Goal: Obtain resource: Download file/media

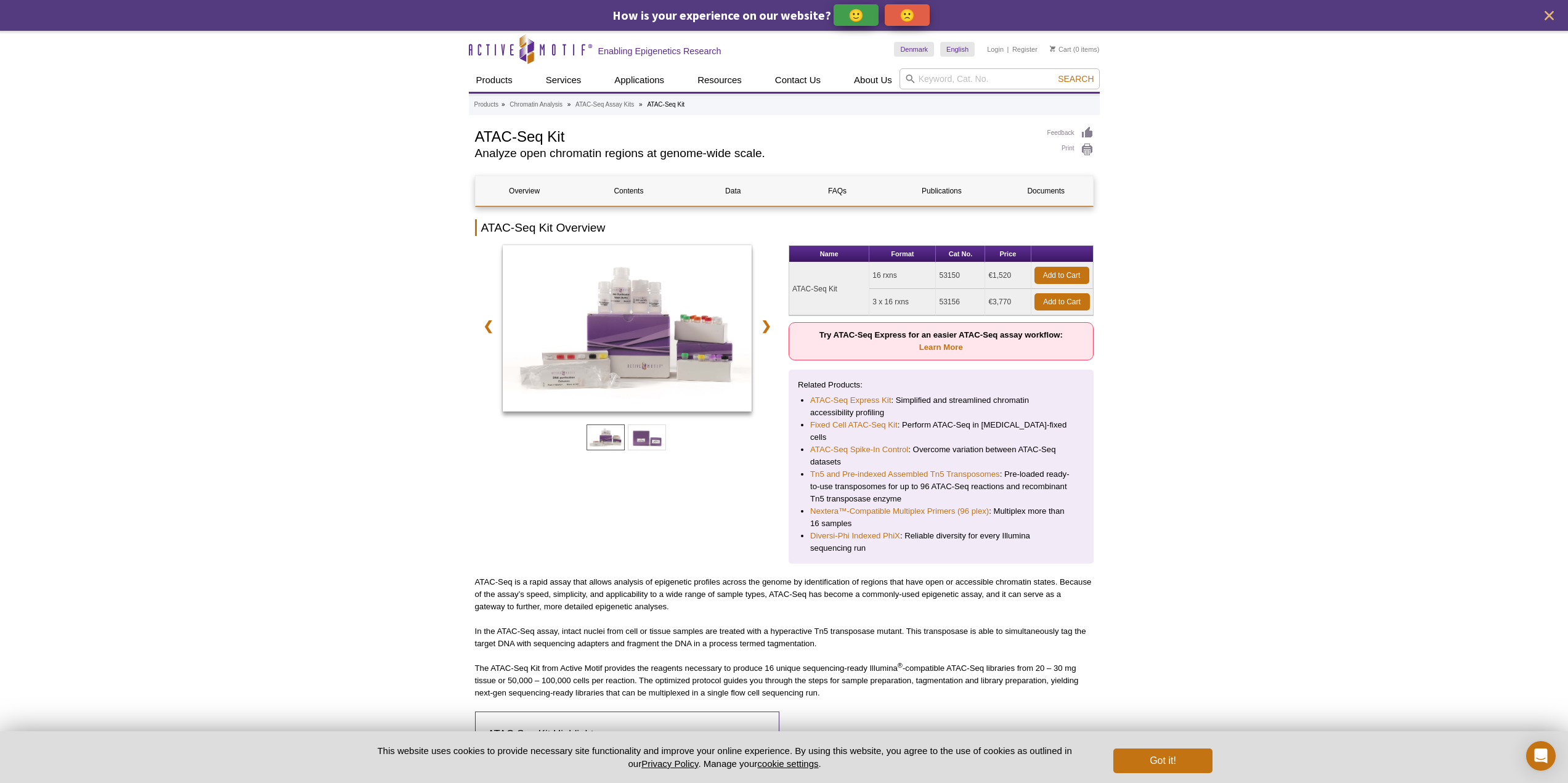
drag, startPoint x: 970, startPoint y: 276, endPoint x: 941, endPoint y: 274, distance: 29.1
click at [941, 274] on td "53150" at bounding box center [960, 276] width 50 height 27
copy td "53150"
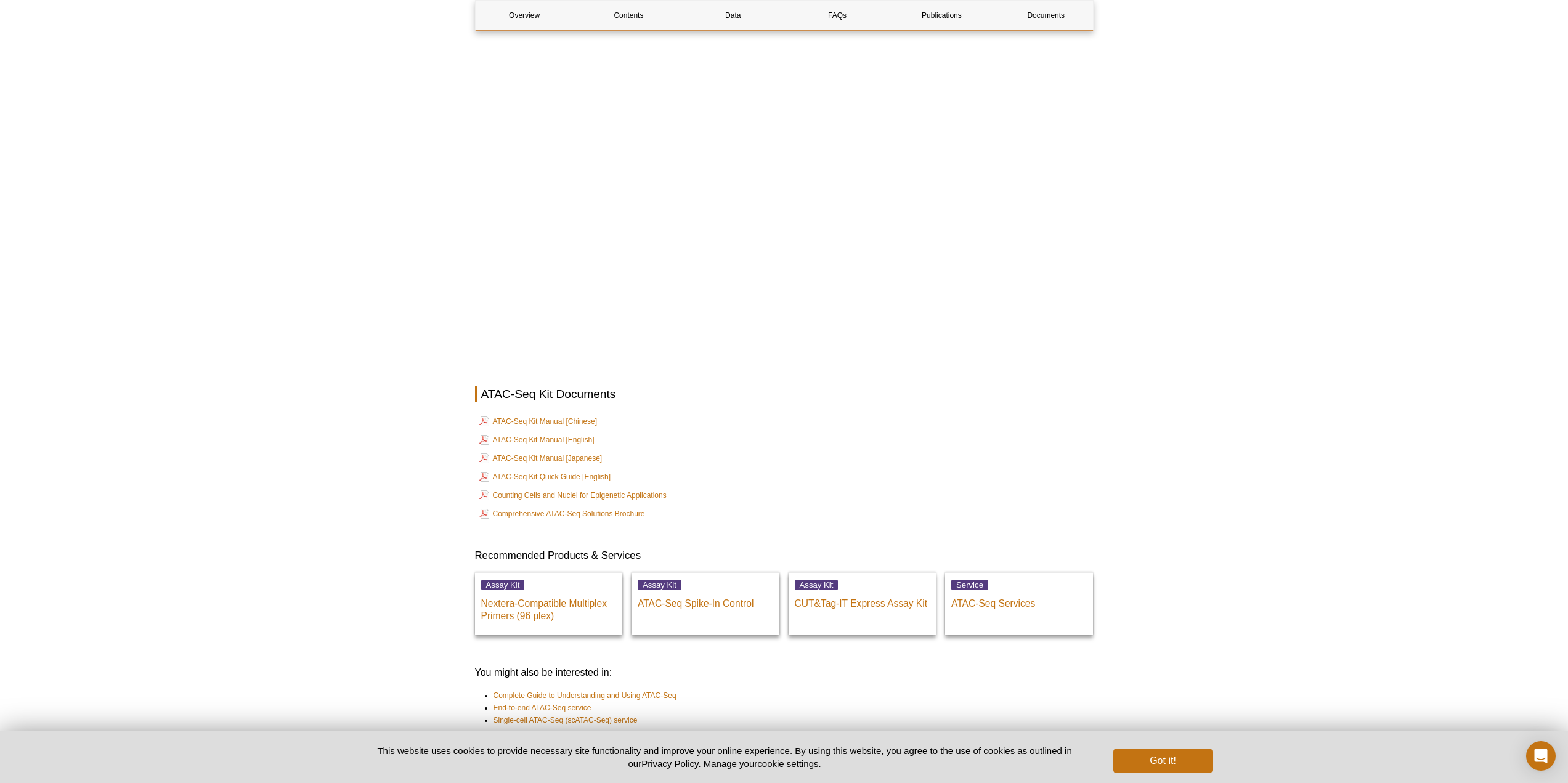
scroll to position [3029, 0]
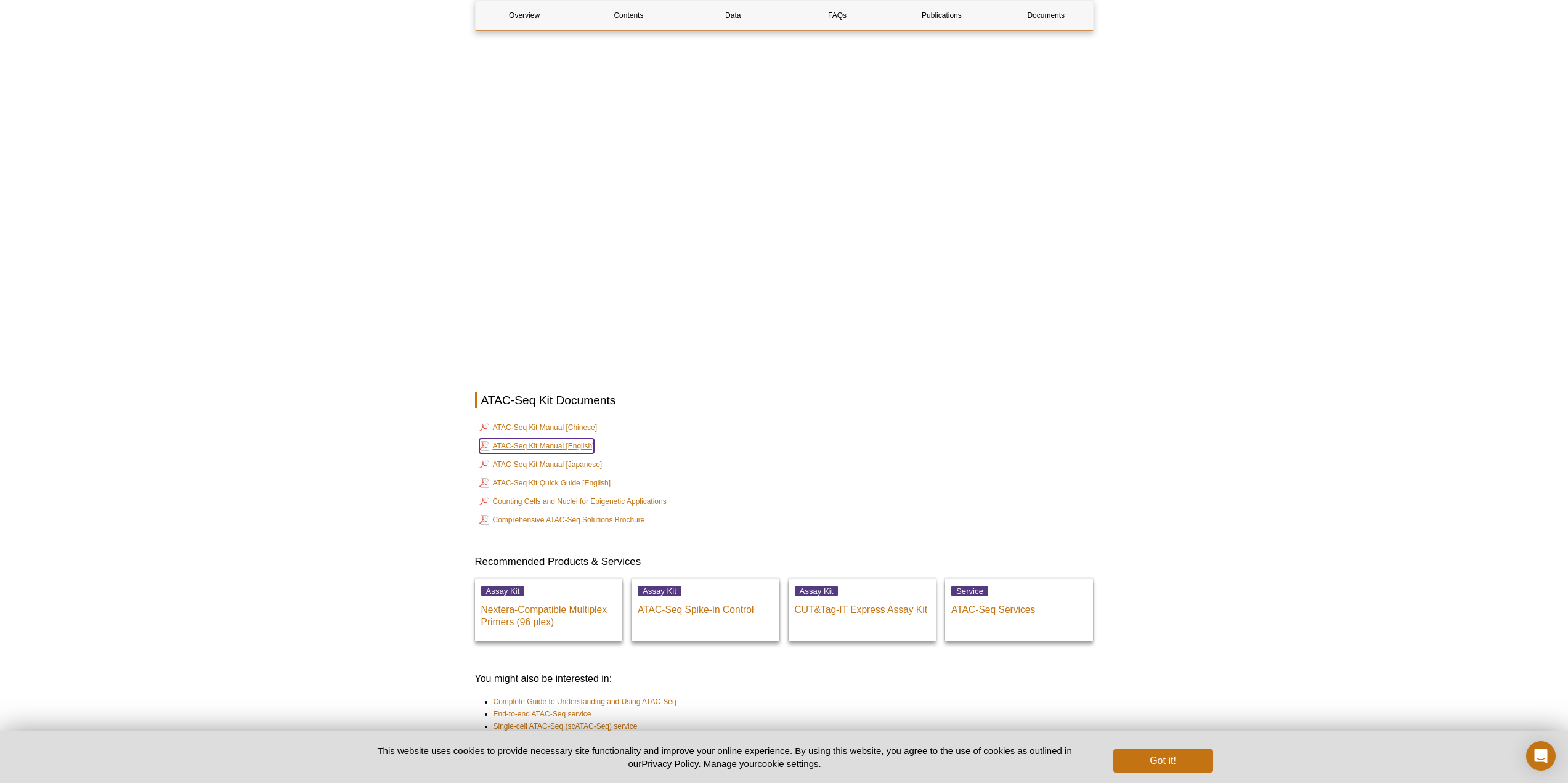
click at [583, 438] on link "ATAC-Seq Kit Manual [English]" at bounding box center [537, 446] width 115 height 15
